Goal: Information Seeking & Learning: Learn about a topic

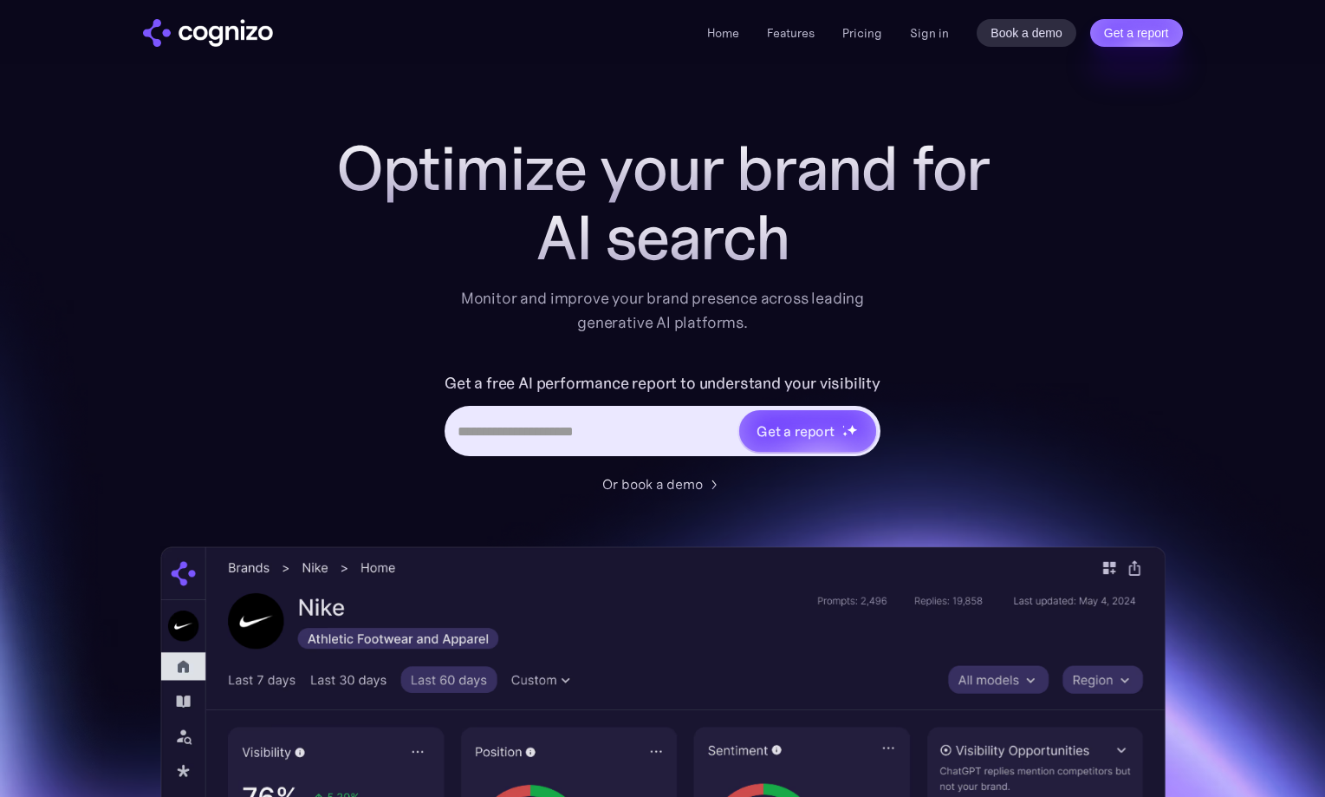
click at [130, 368] on section "Optimize your brand for AI search Monitor and improve your brand presence acros…" at bounding box center [662, 702] width 1325 height 1139
click at [270, 390] on div "Optimize your brand for Gemi Monitor and improve your brand presence across lea…" at bounding box center [663, 702] width 1006 height 1139
click at [376, 447] on div "Get a free AI performance report to understand your visibility Get a report" at bounding box center [662, 421] width 693 height 104
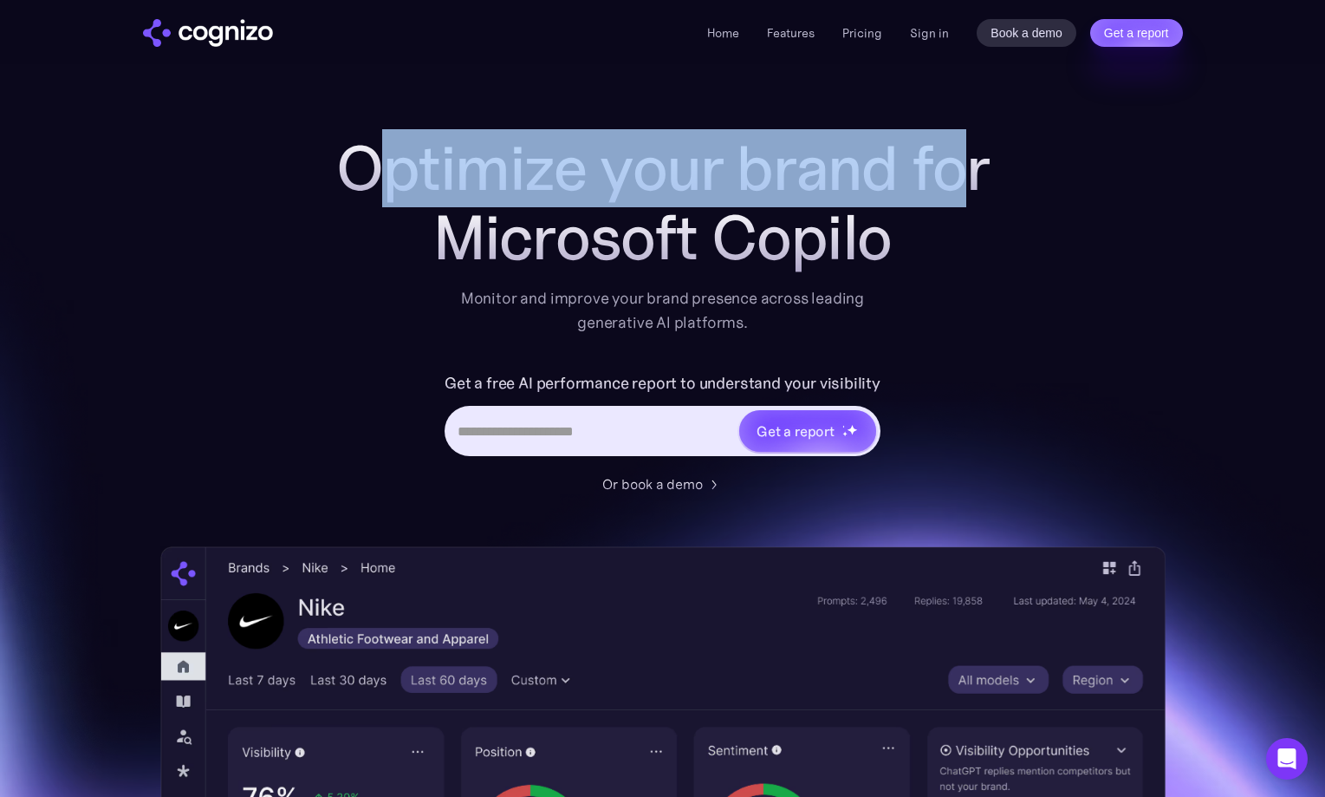
drag, startPoint x: 368, startPoint y: 189, endPoint x: 955, endPoint y: 158, distance: 588.6
click at [955, 158] on h1 "Optimize your brand for" at bounding box center [662, 167] width 693 height 69
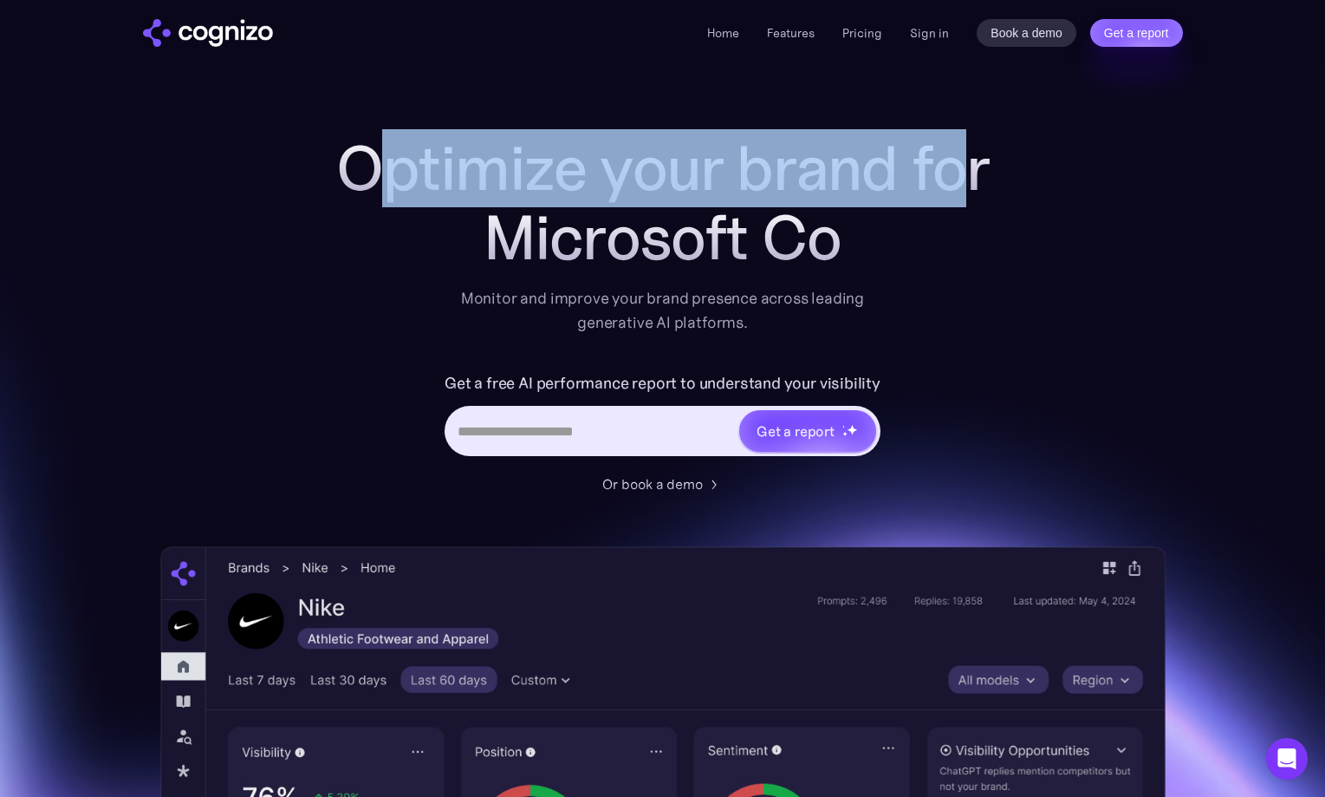
click at [954, 160] on h1 "Optimize your brand for" at bounding box center [662, 167] width 693 height 69
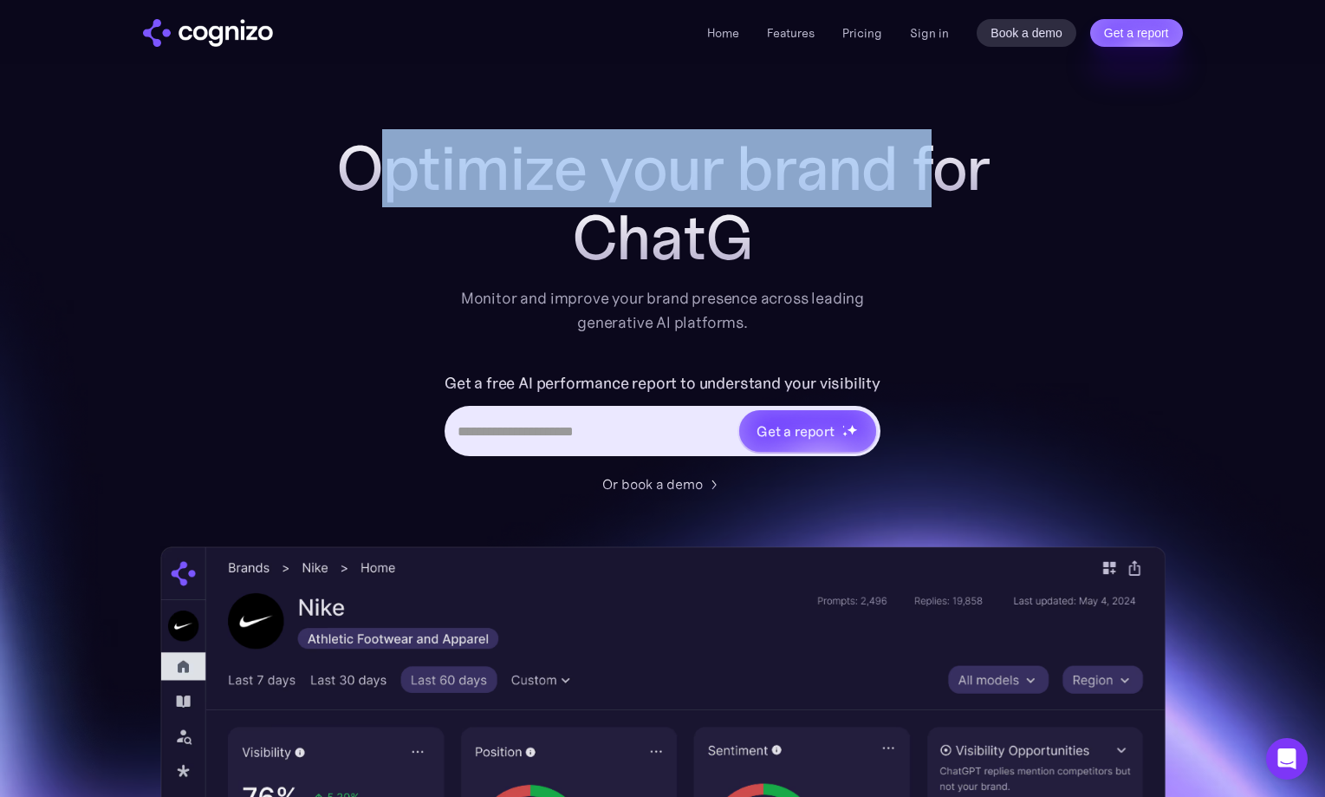
drag, startPoint x: 381, startPoint y: 176, endPoint x: 930, endPoint y: 172, distance: 549.6
click at [930, 172] on h1 "Optimize your brand for" at bounding box center [662, 167] width 693 height 69
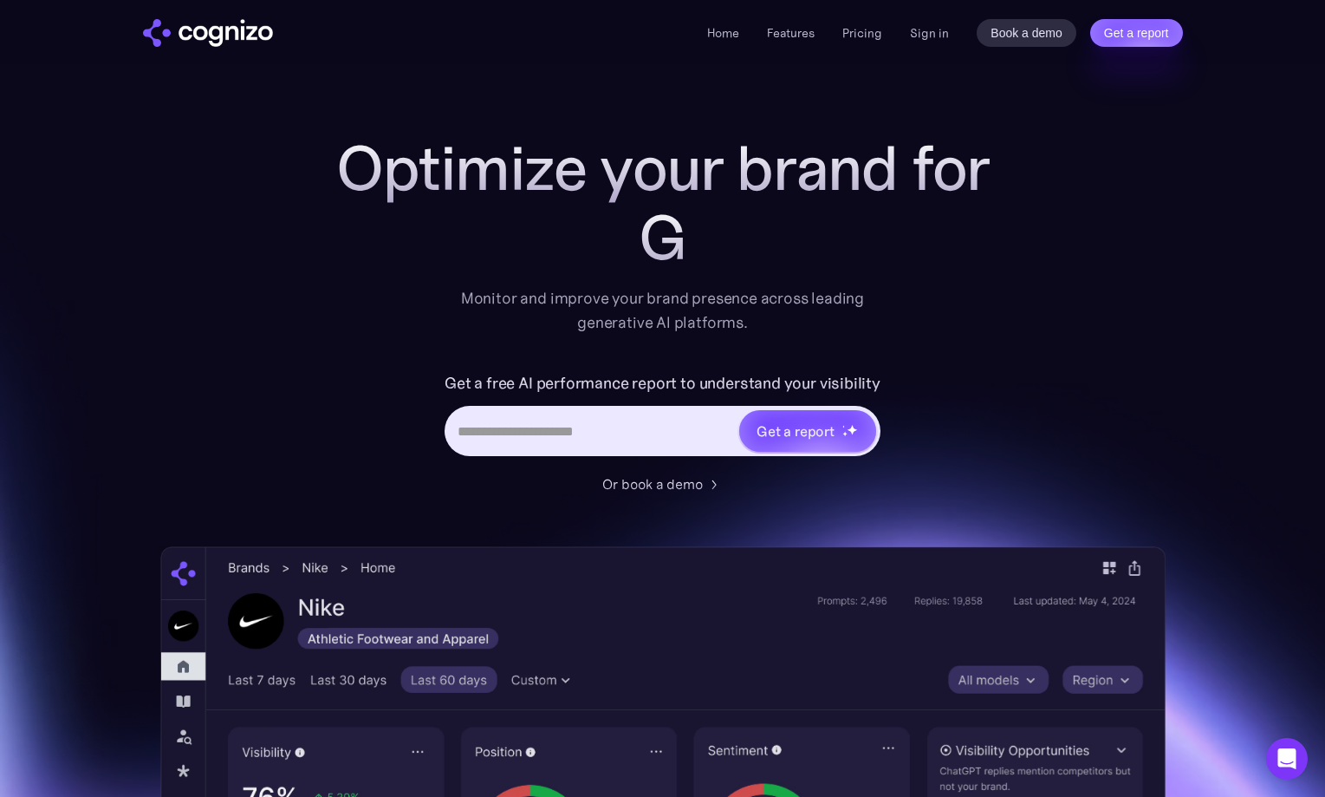
drag, startPoint x: 284, startPoint y: 297, endPoint x: 327, endPoint y: 280, distance: 45.9
click at [288, 298] on div "Optimize your brand for G Monitor and improve your brand presence across leadin…" at bounding box center [663, 702] width 1006 height 1139
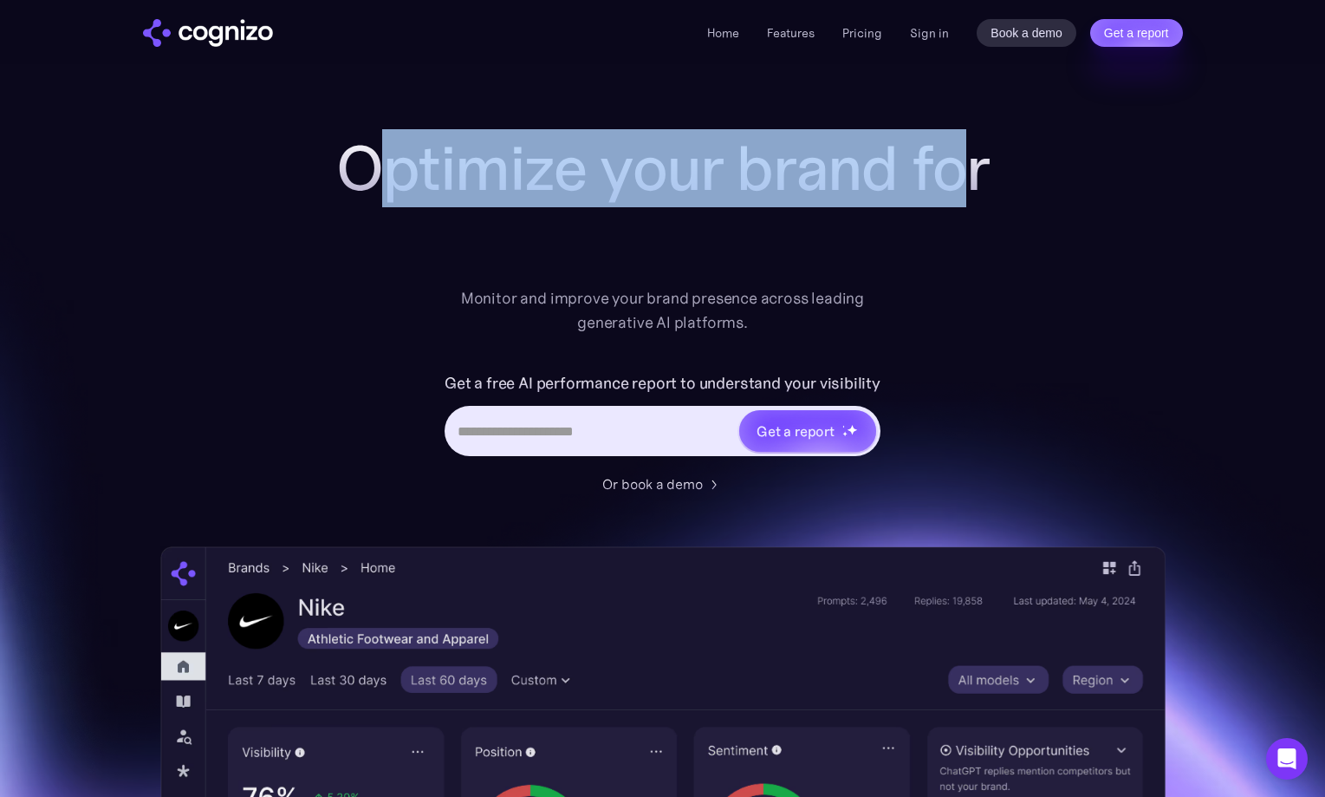
drag, startPoint x: 378, startPoint y: 196, endPoint x: 957, endPoint y: 182, distance: 579.2
click at [957, 182] on h1 "Optimize your brand for" at bounding box center [662, 167] width 693 height 69
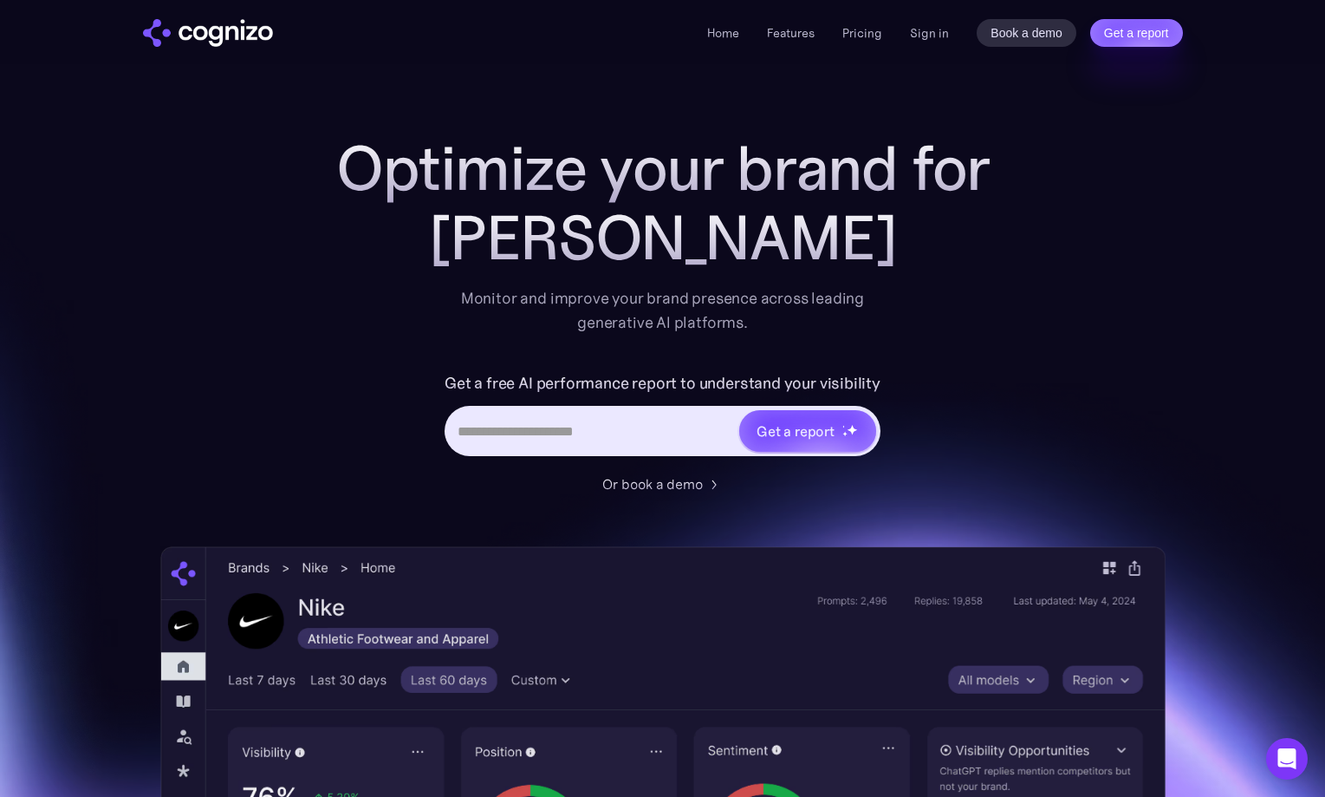
click at [360, 282] on div "Optimize your brand for [PERSON_NAME] Monitor and improve your brand presence a…" at bounding box center [662, 233] width 693 height 201
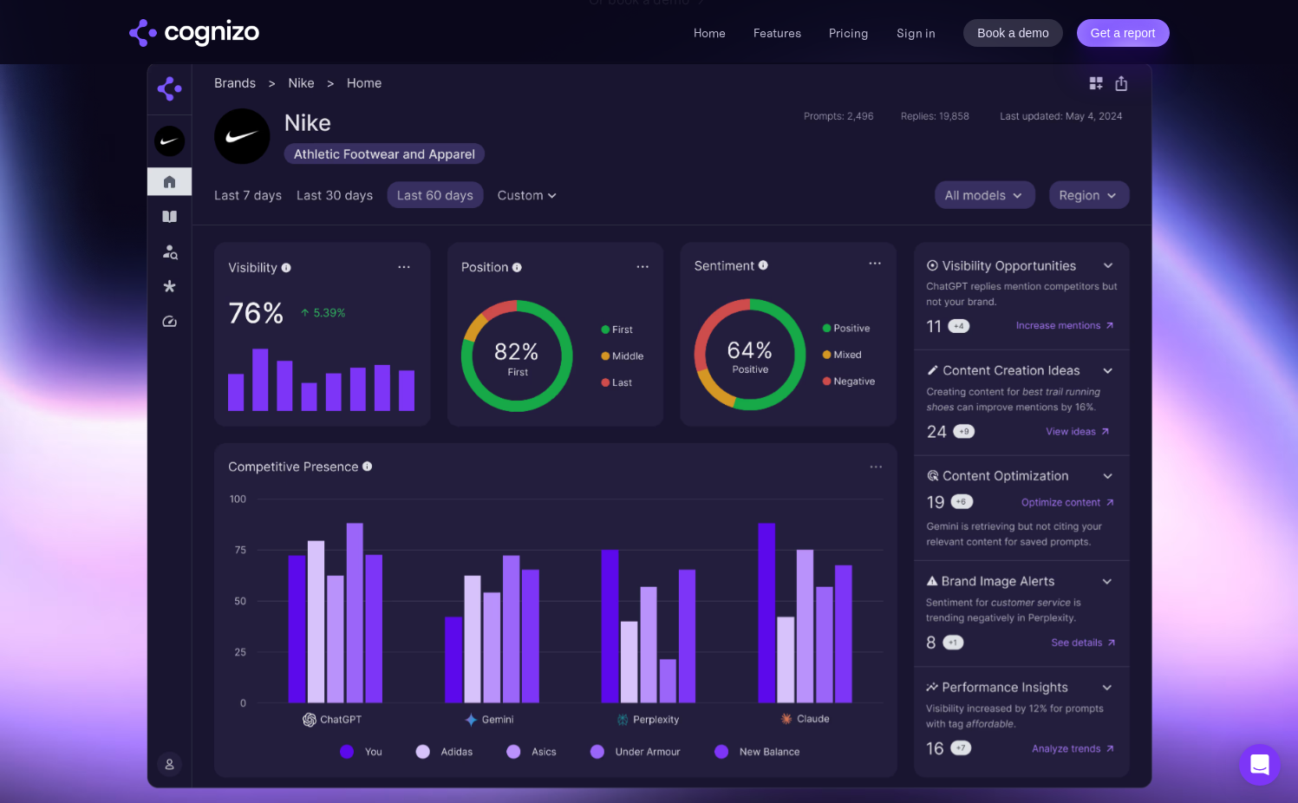
scroll to position [510, 0]
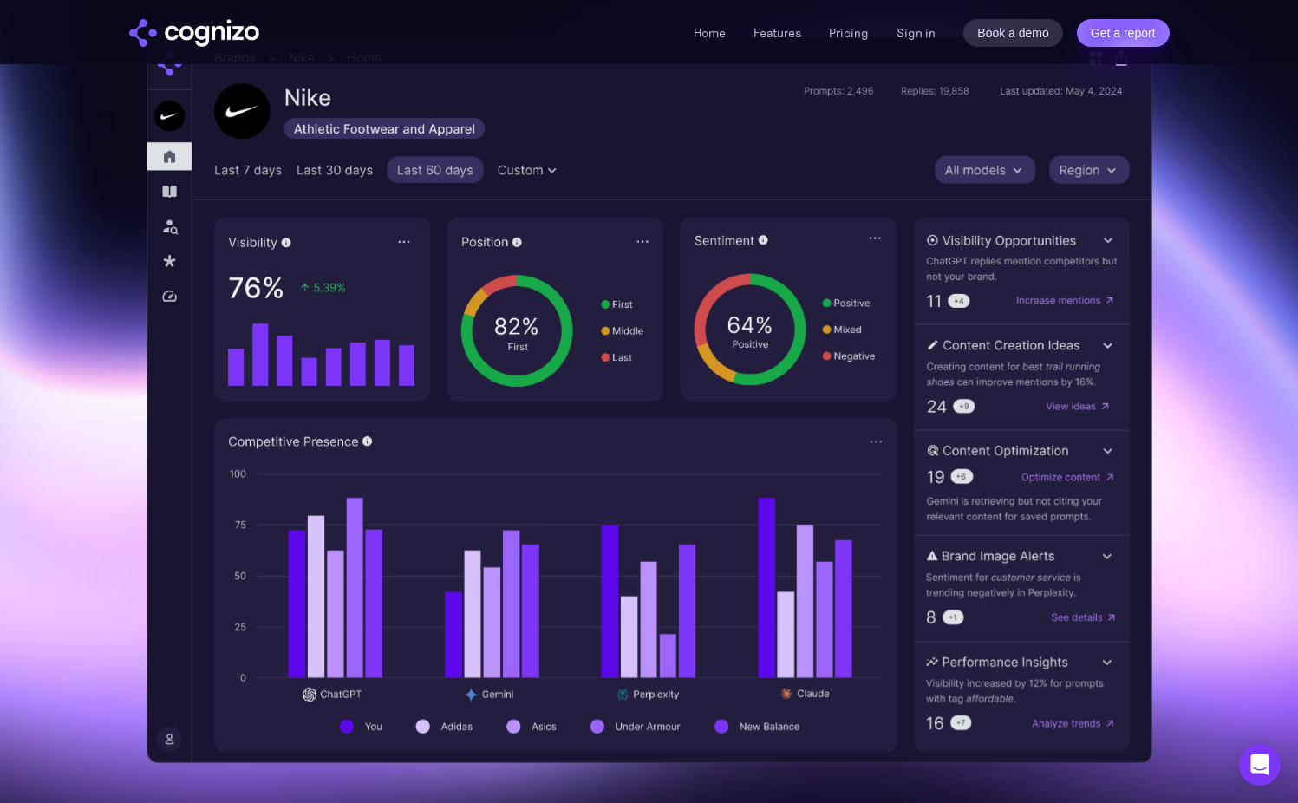
click at [109, 342] on section "Optimize your brand for Micr Monitor and improve your brand presence across lea…" at bounding box center [649, 193] width 1298 height 1139
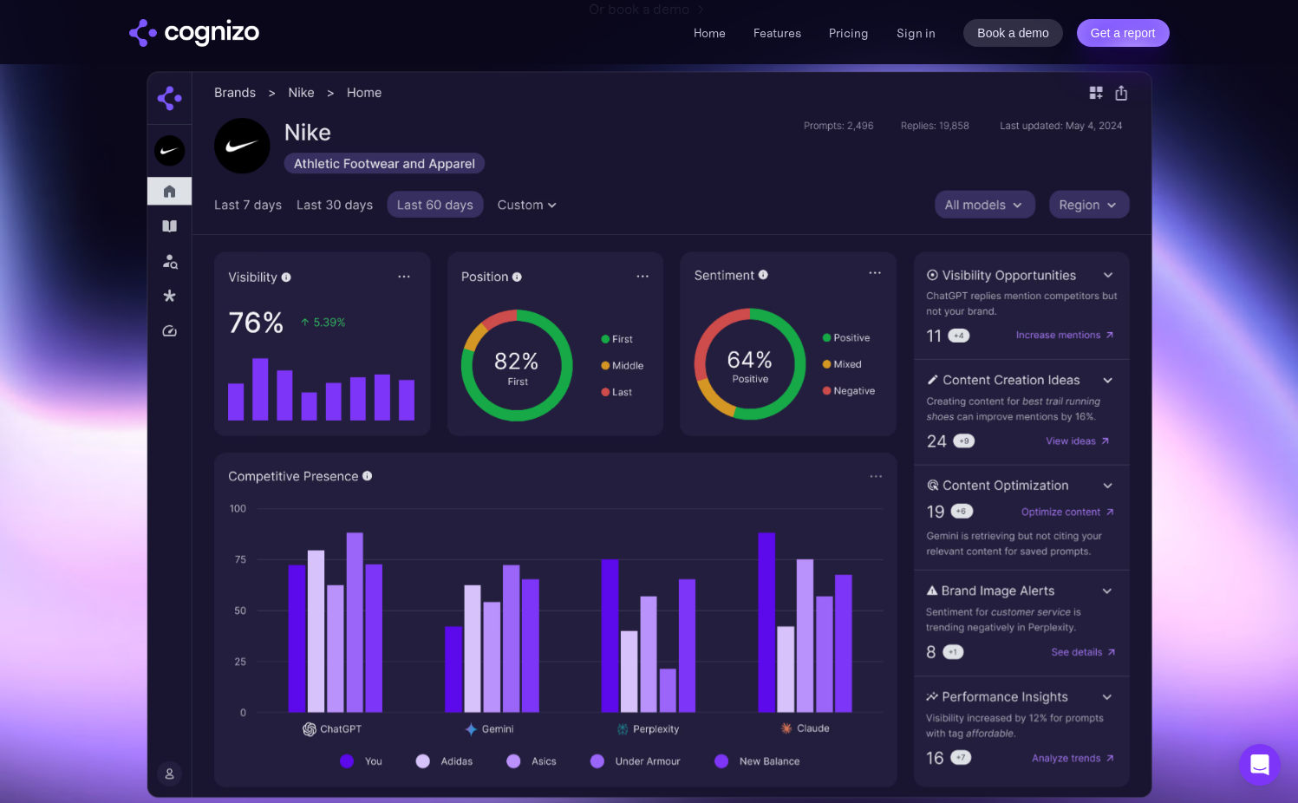
scroll to position [479, 0]
